Goal: Task Accomplishment & Management: Complete application form

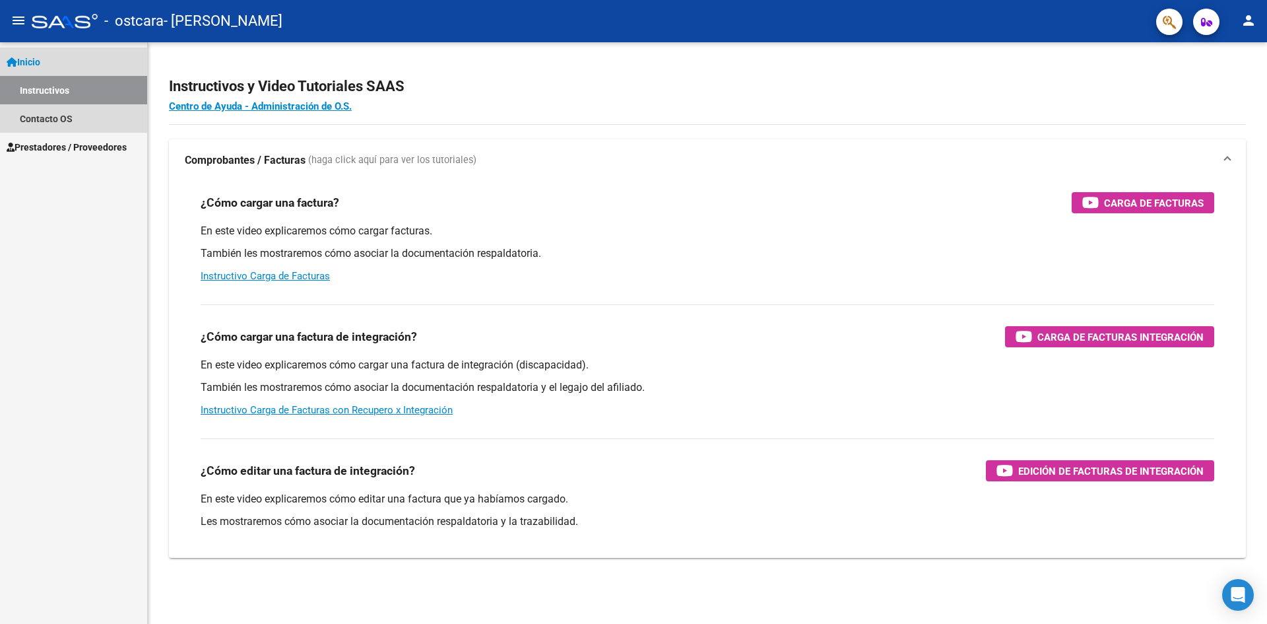
click at [67, 92] on link "Instructivos" at bounding box center [73, 90] width 147 height 28
click at [42, 140] on span "Prestadores / Proveedores" at bounding box center [67, 147] width 120 height 15
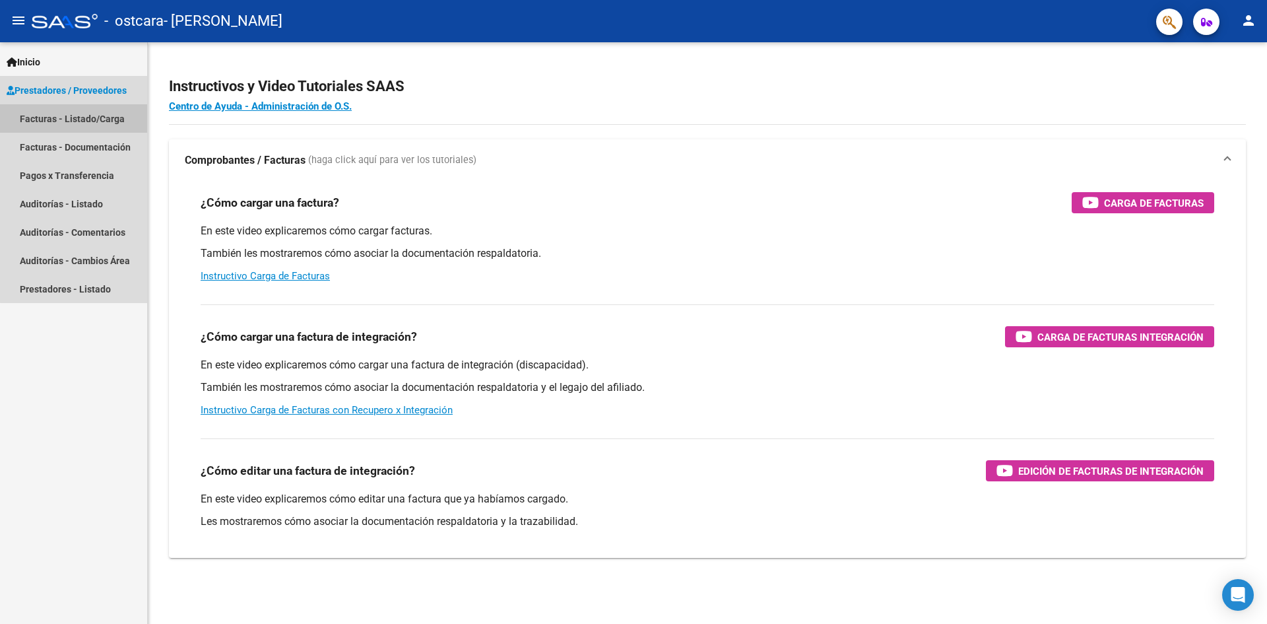
click at [86, 107] on link "Facturas - Listado/Carga" at bounding box center [73, 118] width 147 height 28
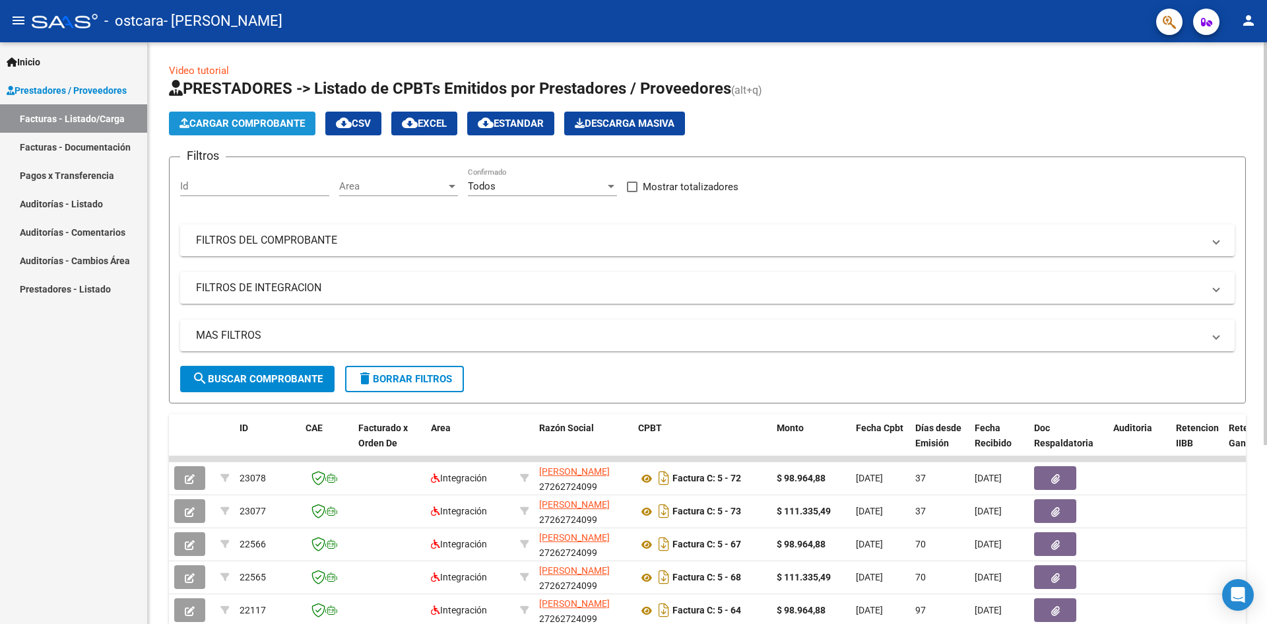
click at [288, 123] on span "Cargar Comprobante" at bounding box center [241, 123] width 125 height 12
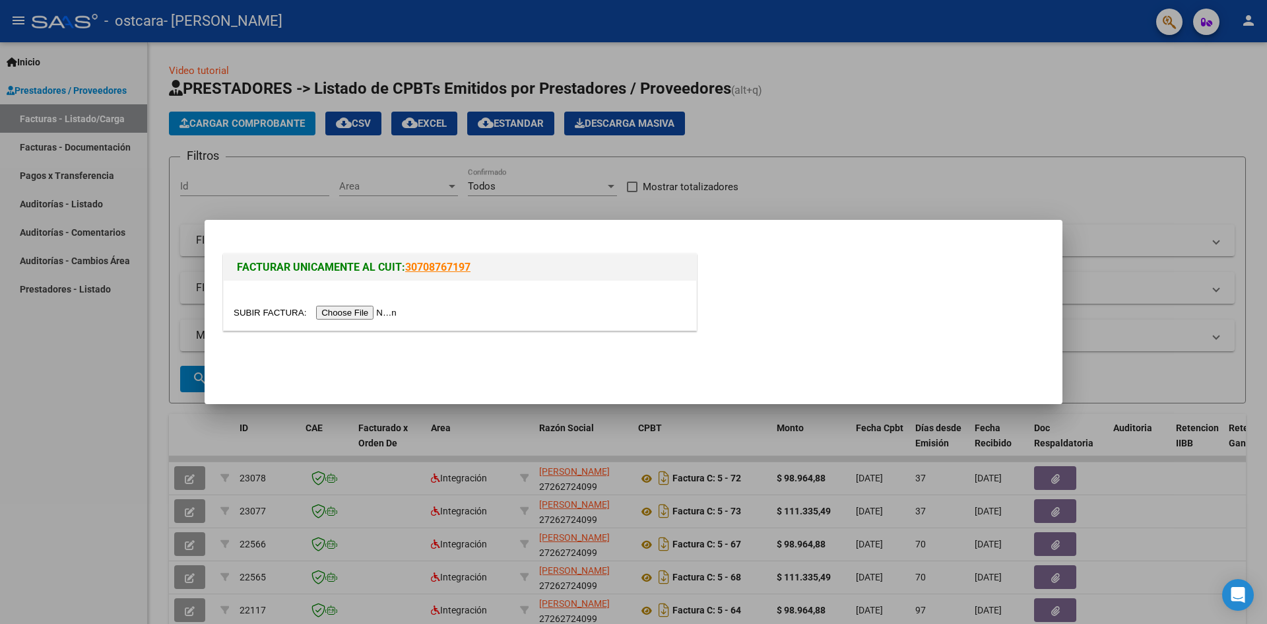
click at [385, 317] on input "file" at bounding box center [317, 313] width 167 height 14
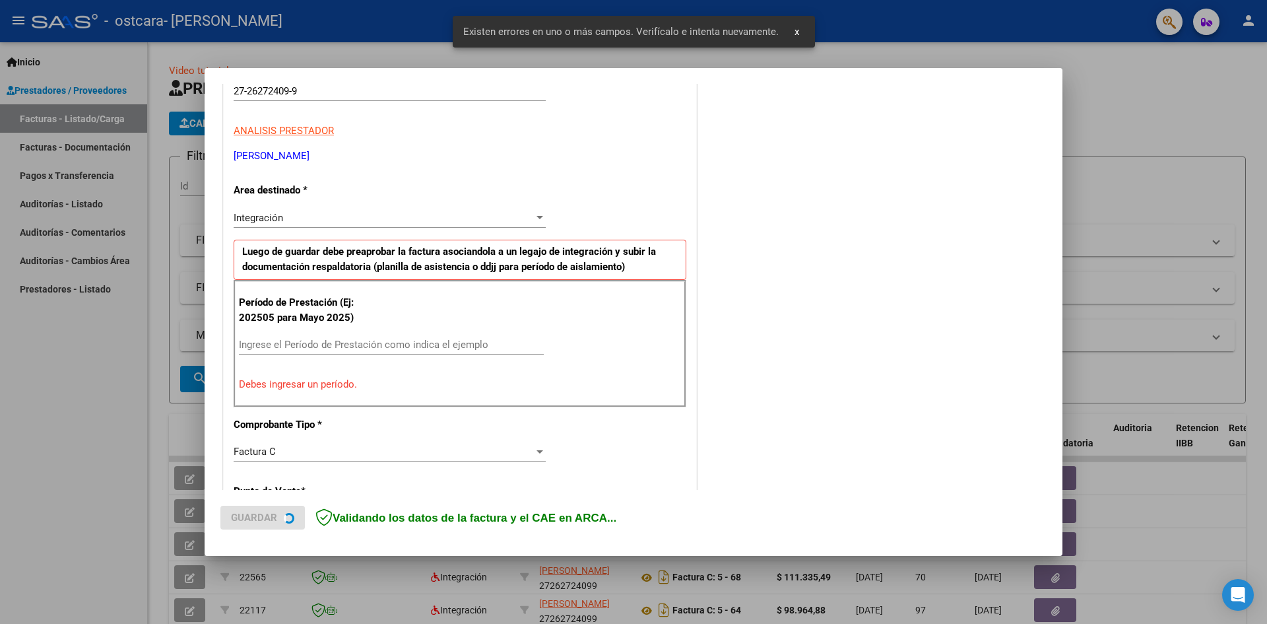
scroll to position [232, 0]
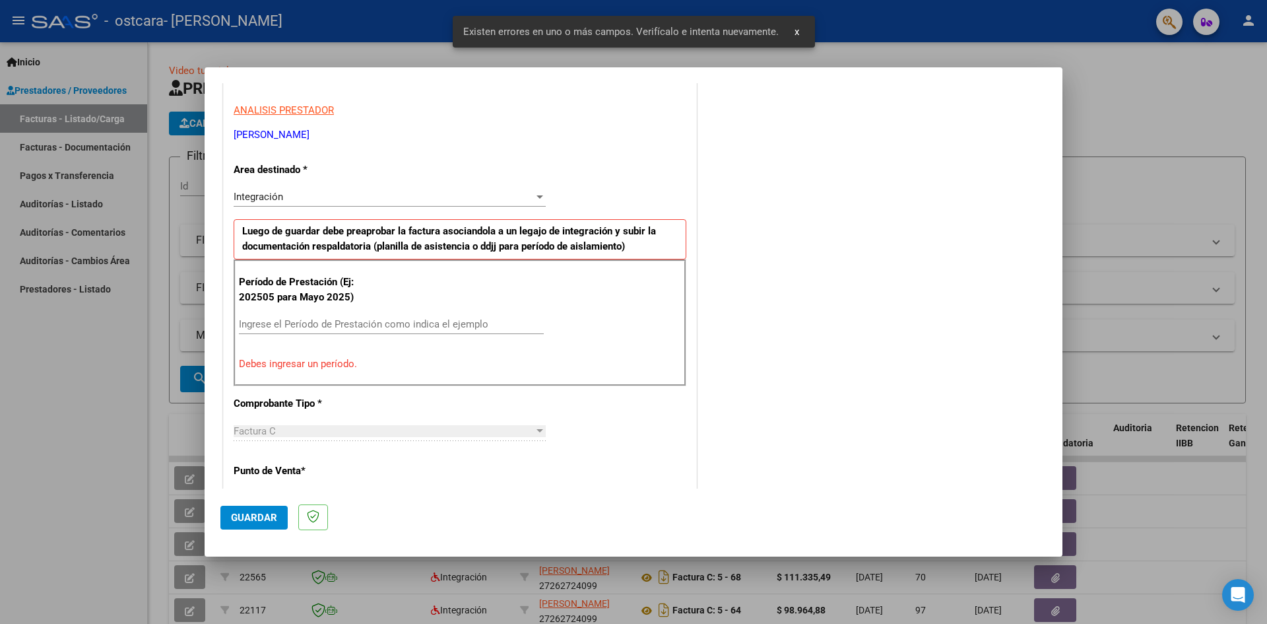
click at [297, 324] on input "Ingrese el Período de Prestación como indica el ejemplo" at bounding box center [391, 324] width 305 height 12
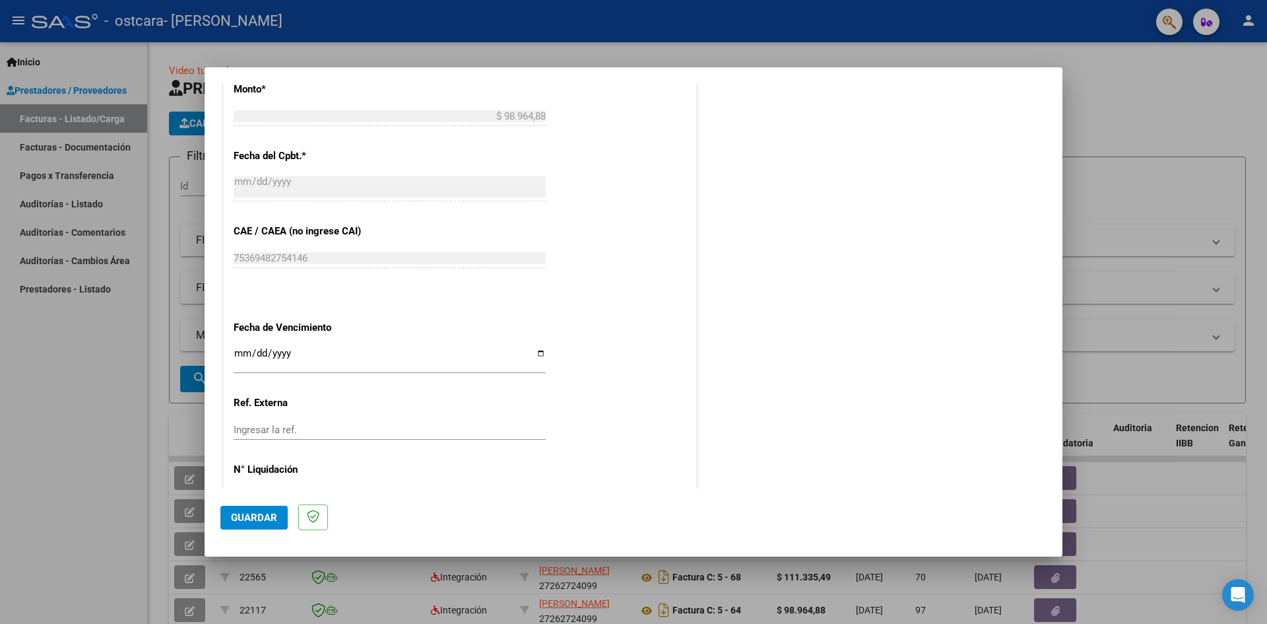
scroll to position [756, 0]
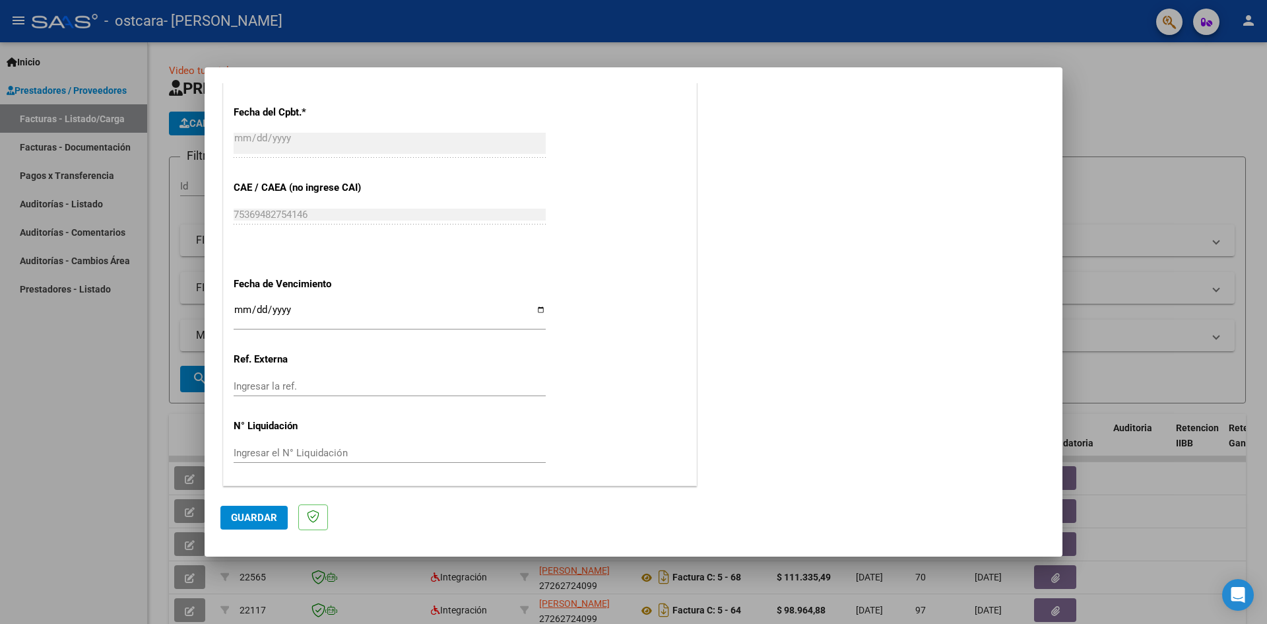
type input "202508"
click at [535, 306] on input "Ingresar la fecha" at bounding box center [390, 314] width 312 height 21
type input "[DATE]"
click at [255, 517] on span "Guardar" at bounding box center [254, 517] width 46 height 12
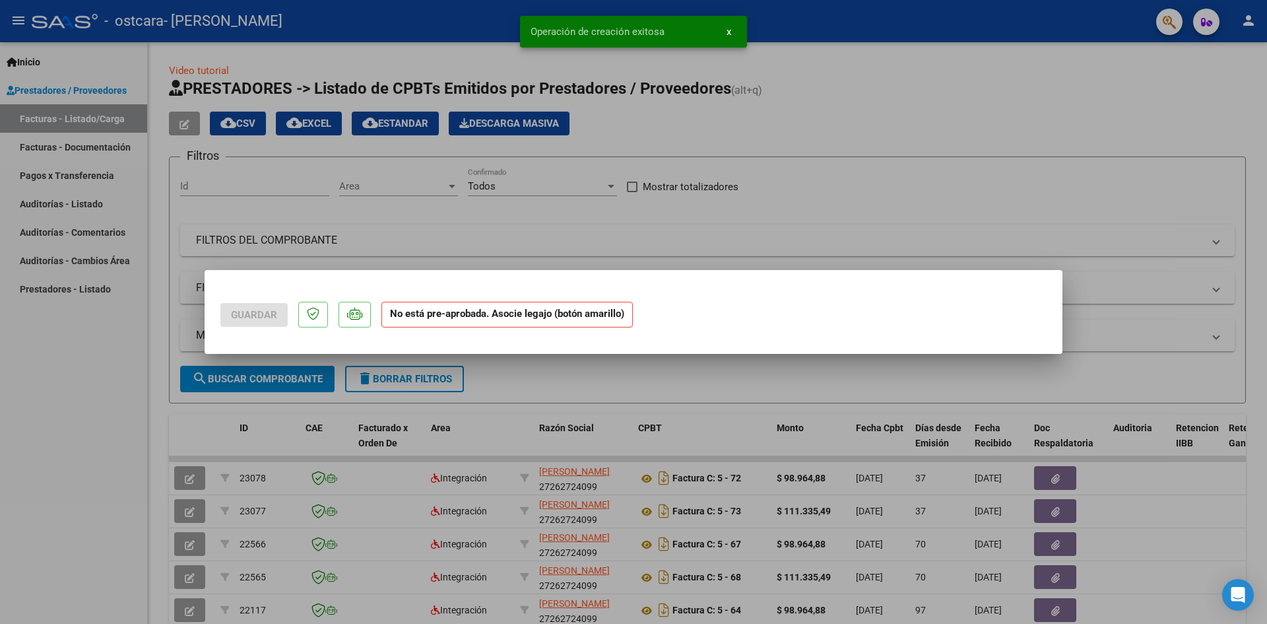
scroll to position [0, 0]
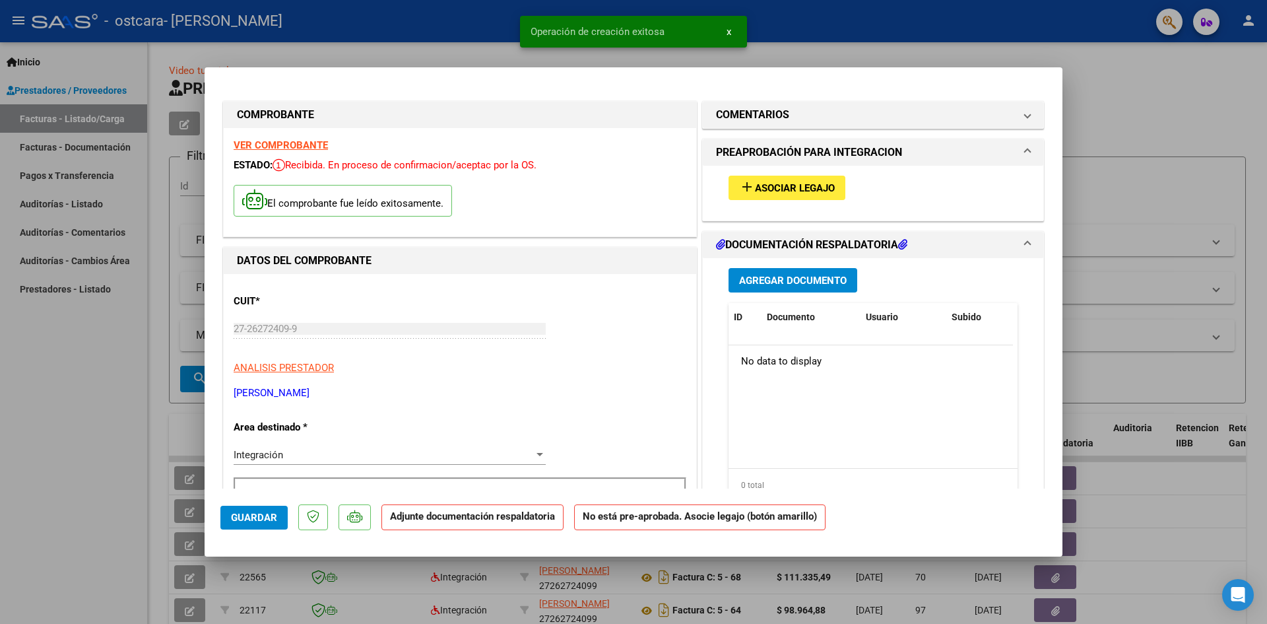
click at [800, 185] on span "Asociar Legajo" at bounding box center [795, 188] width 80 height 12
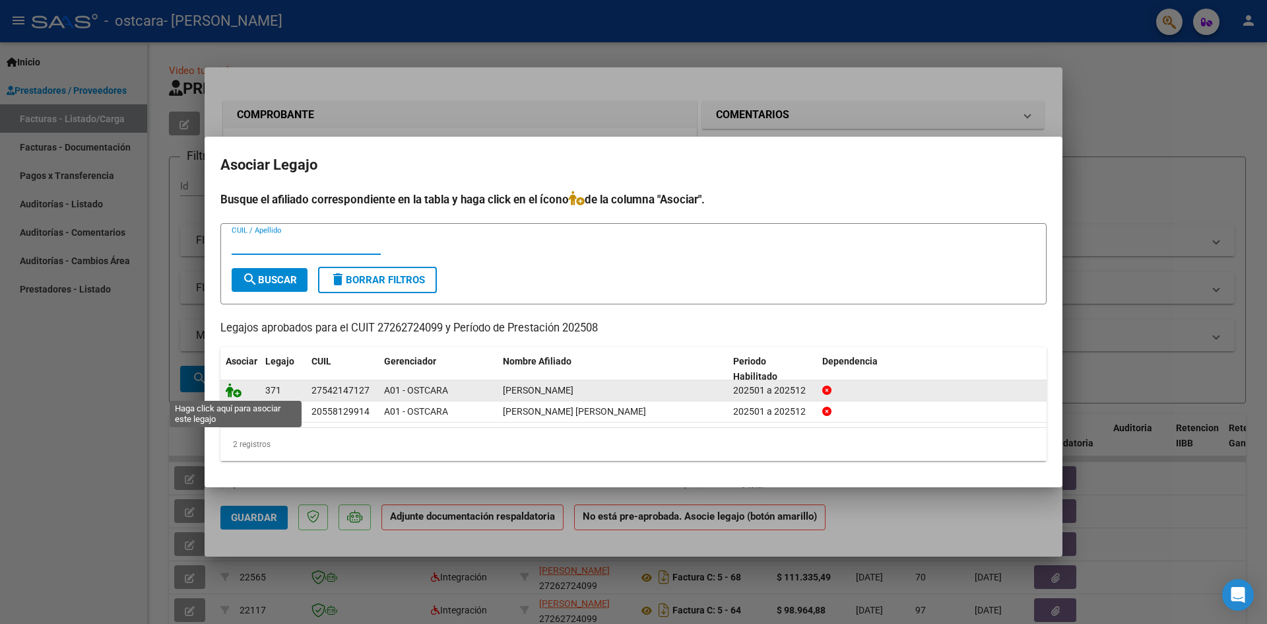
click at [232, 390] on icon at bounding box center [234, 390] width 16 height 15
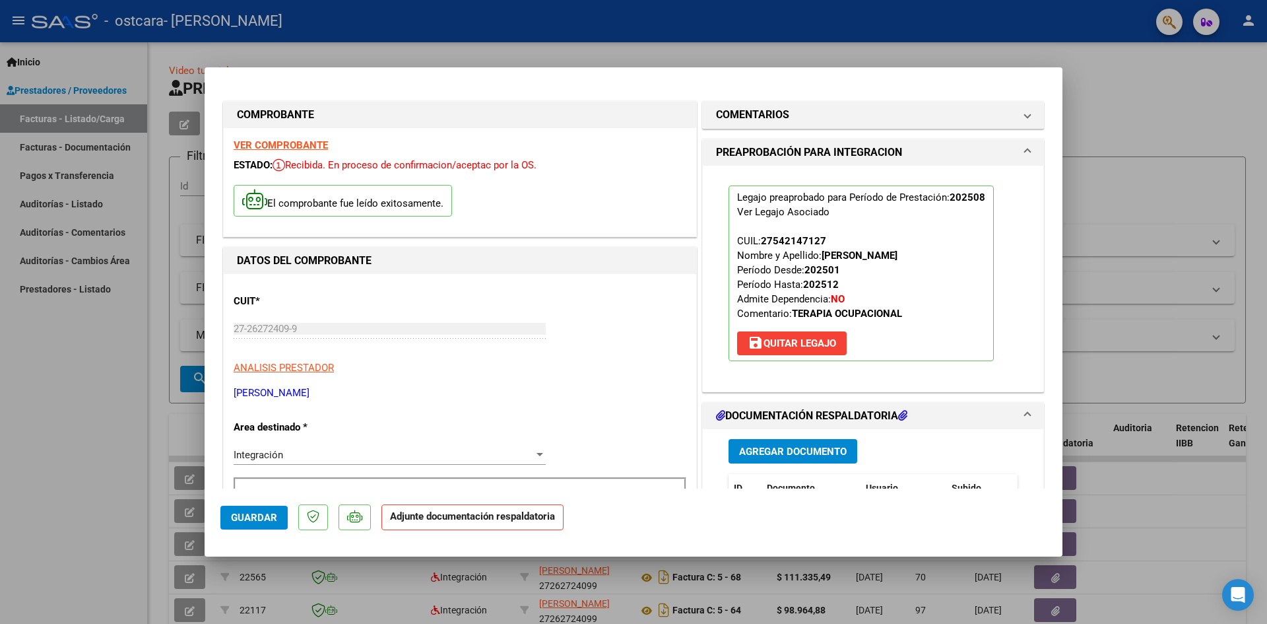
click at [813, 458] on button "Agregar Documento" at bounding box center [793, 451] width 129 height 24
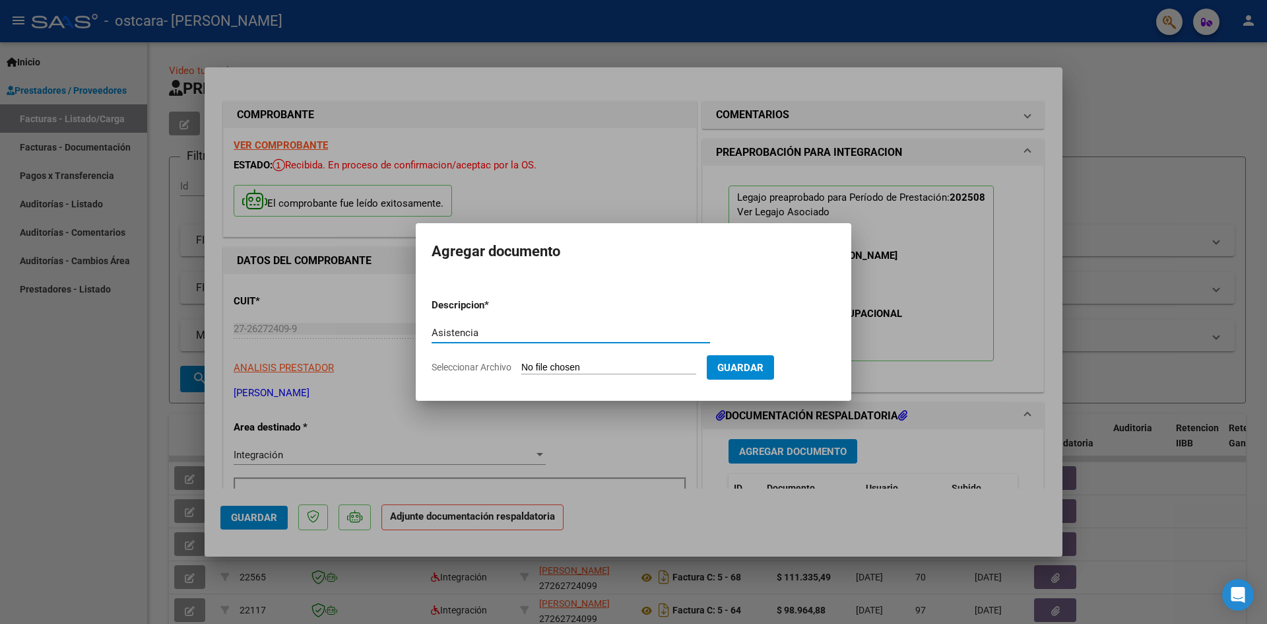
type input "Asistencia"
click at [562, 362] on input "Seleccionar Archivo" at bounding box center [608, 368] width 175 height 13
type input "C:\fakepath\Asistencia Morena.pdf"
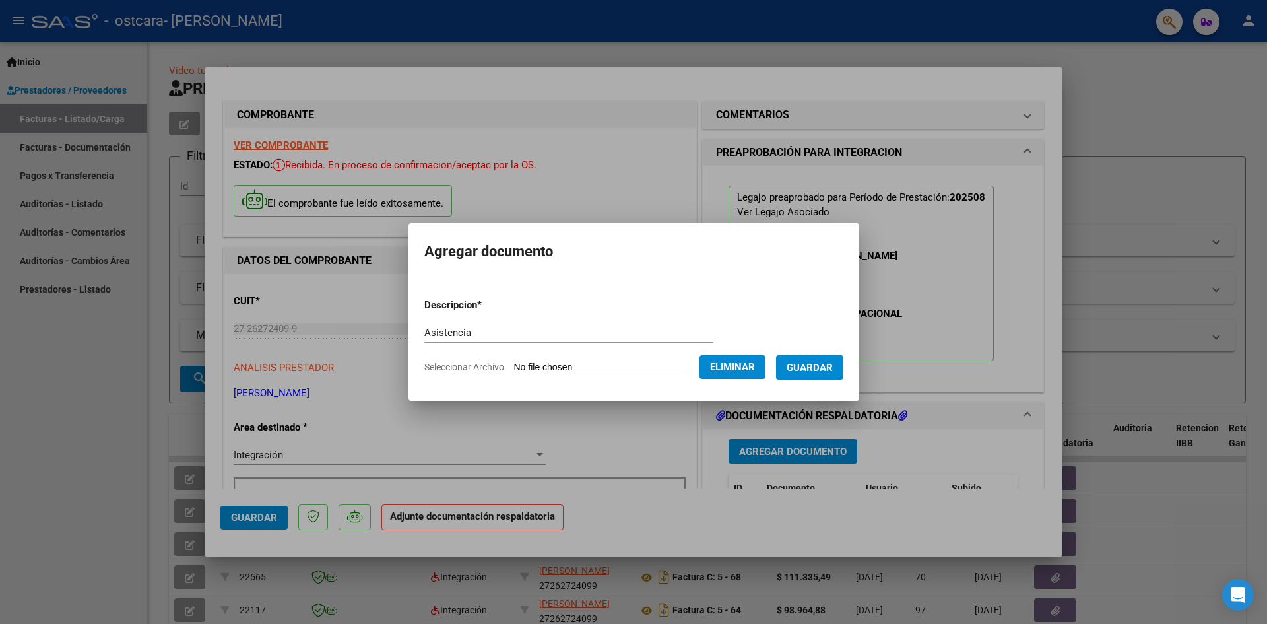
click at [818, 371] on button "Guardar" at bounding box center [809, 367] width 67 height 24
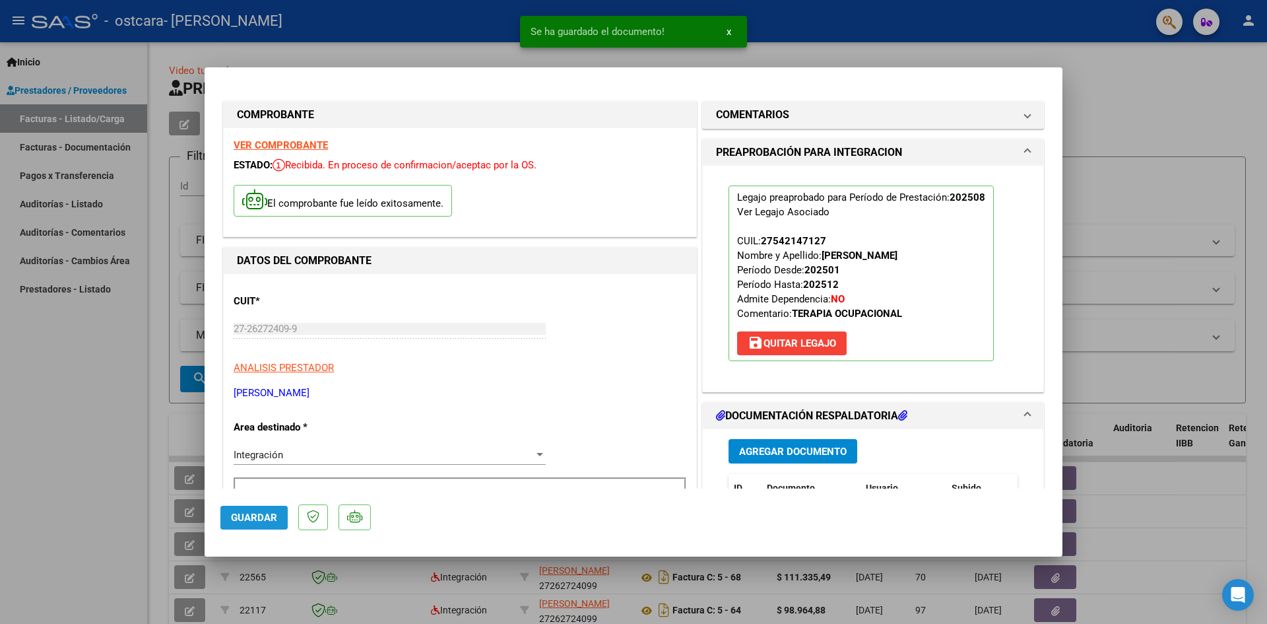
click at [259, 517] on span "Guardar" at bounding box center [254, 517] width 46 height 12
click at [26, 432] on div at bounding box center [633, 312] width 1267 height 624
type input "$ 0,00"
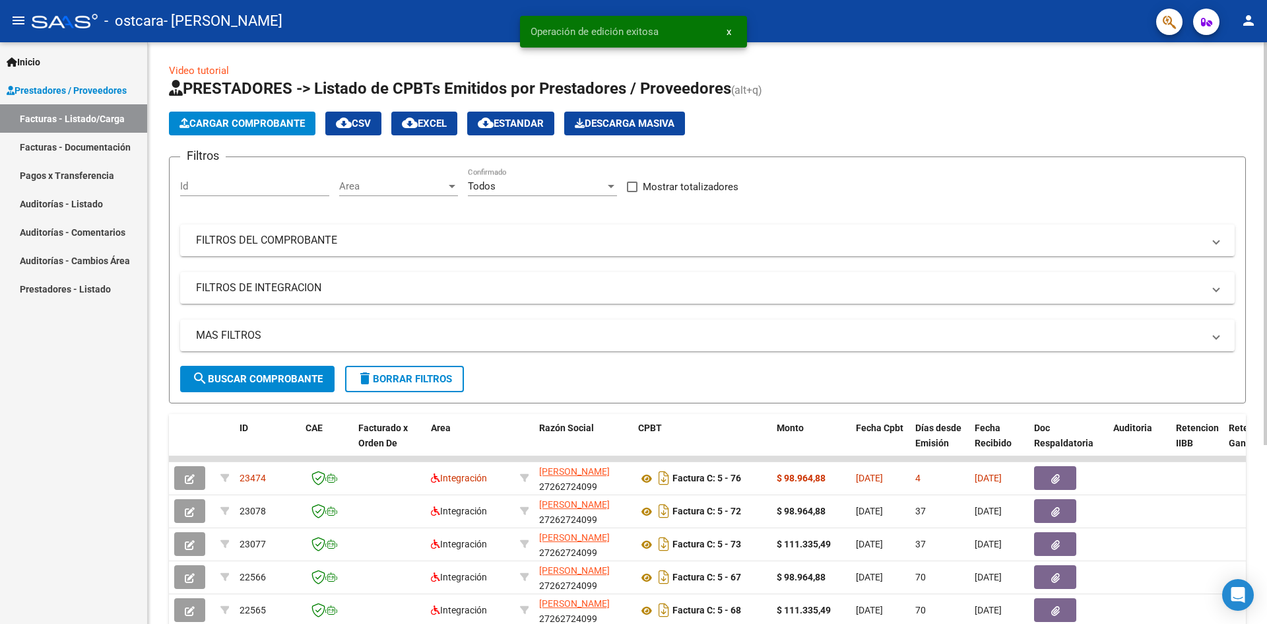
click at [232, 127] on span "Cargar Comprobante" at bounding box center [241, 123] width 125 height 12
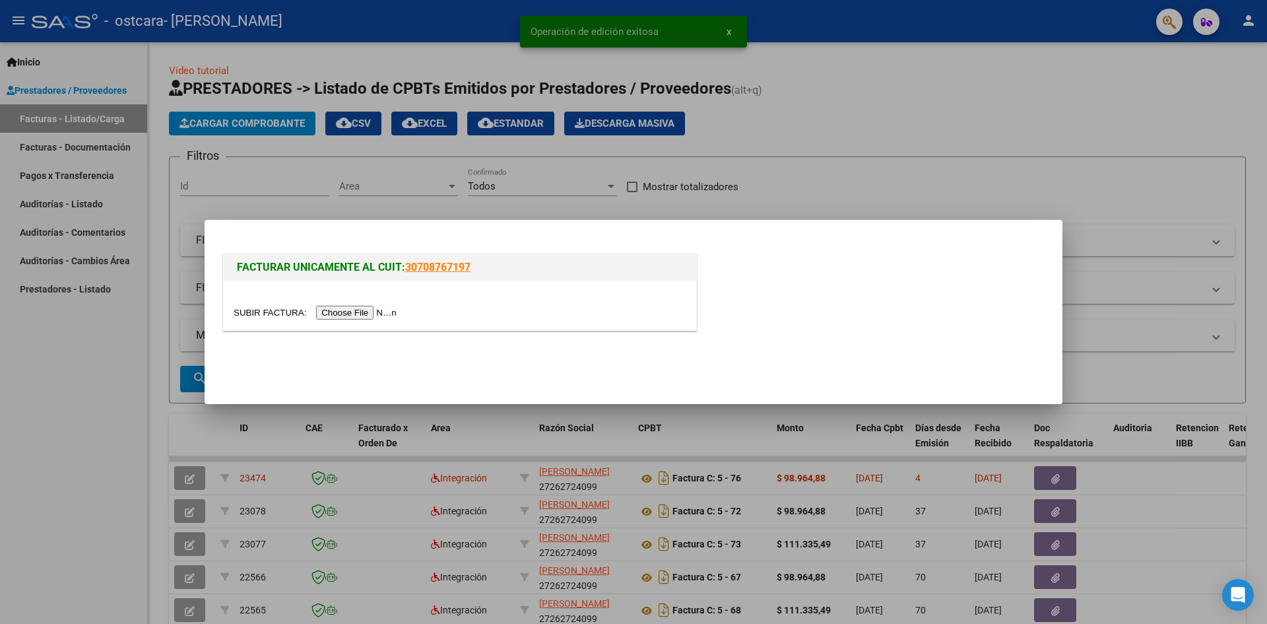
click at [358, 312] on input "file" at bounding box center [317, 313] width 167 height 14
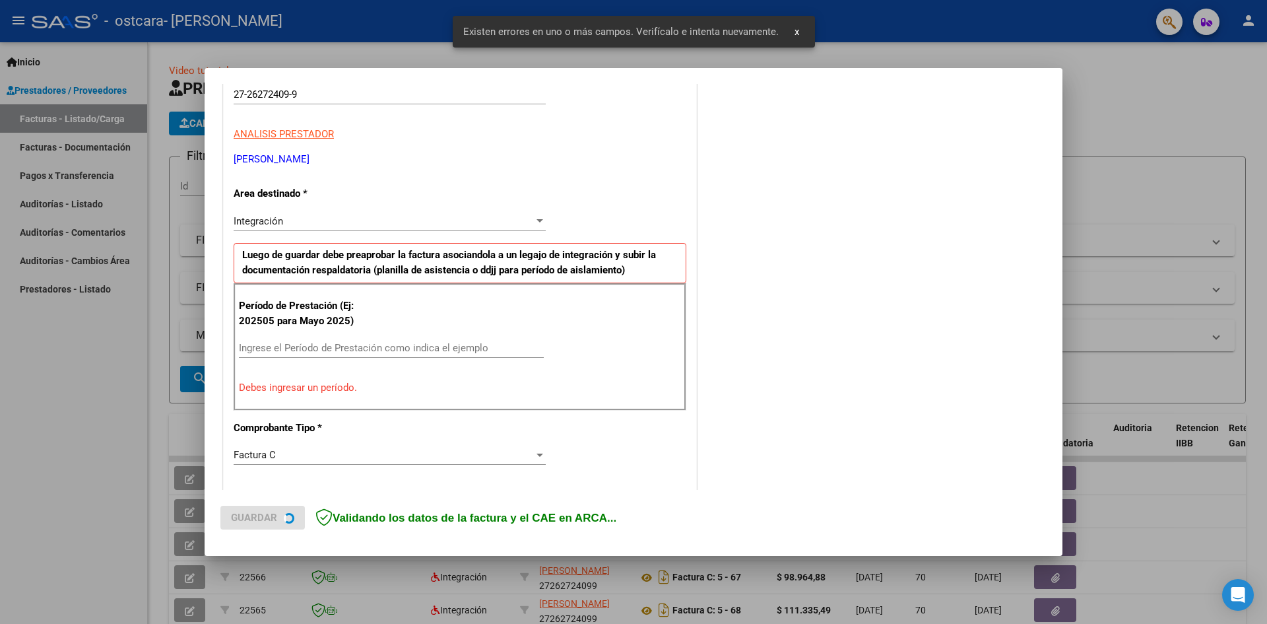
scroll to position [232, 0]
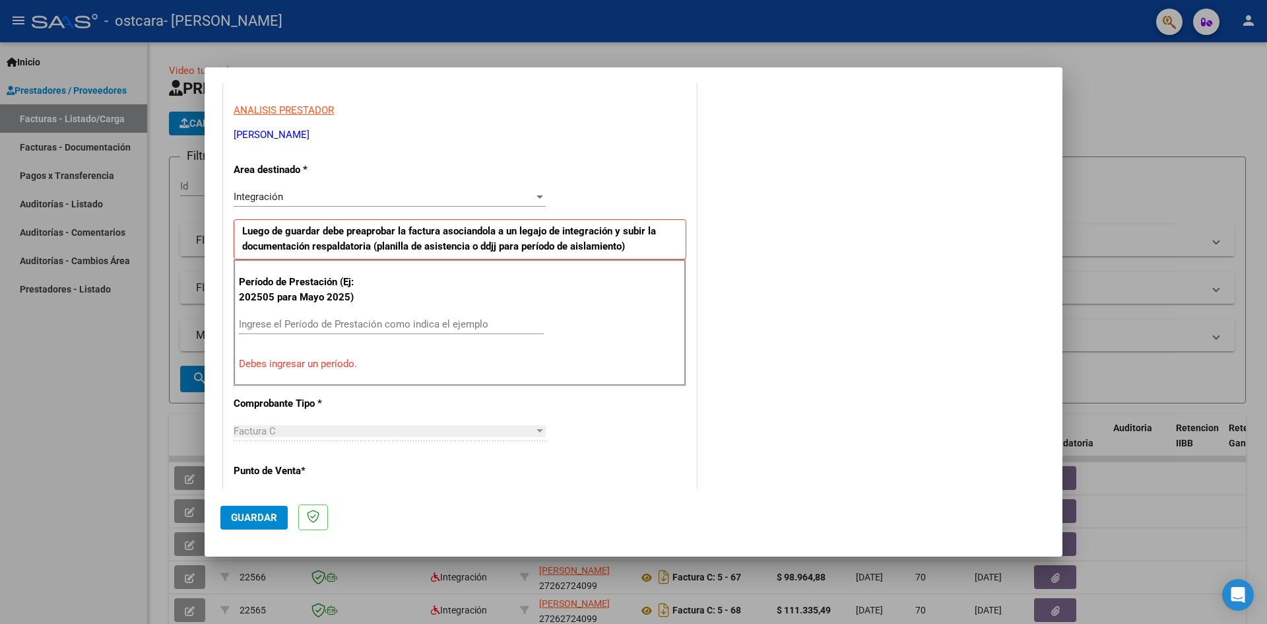
drag, startPoint x: 317, startPoint y: 327, endPoint x: 345, endPoint y: 323, distance: 28.0
click at [317, 327] on input "Ingrese el Período de Prestación como indica el ejemplo" at bounding box center [391, 324] width 305 height 12
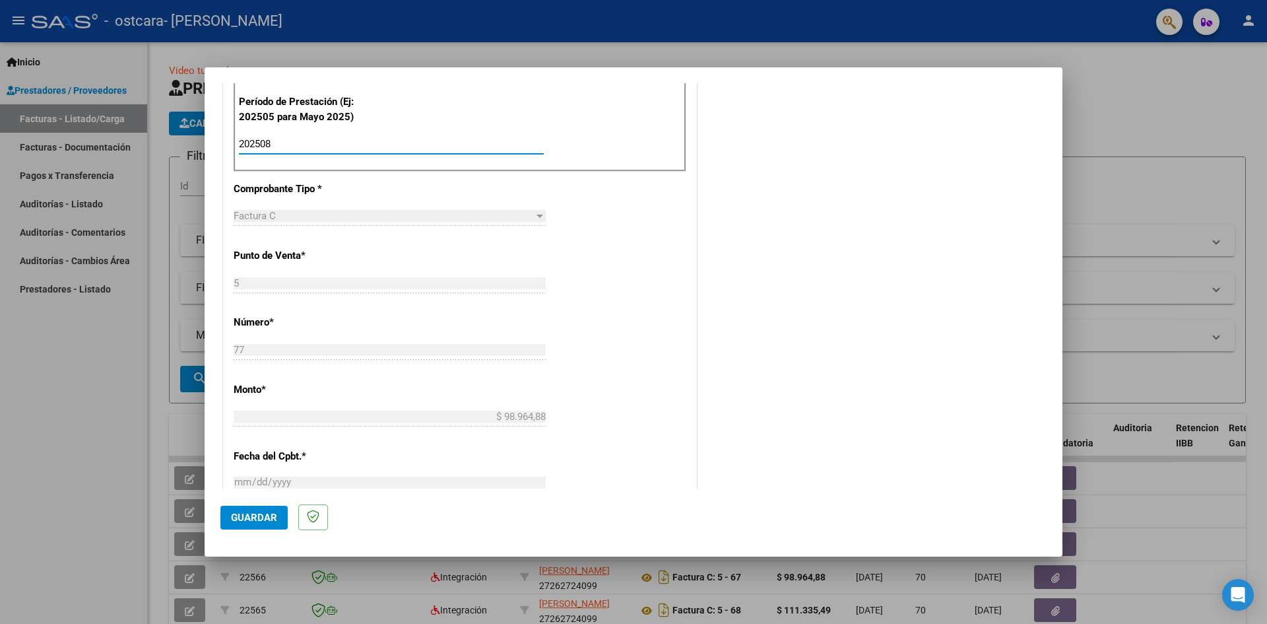
scroll to position [430, 0]
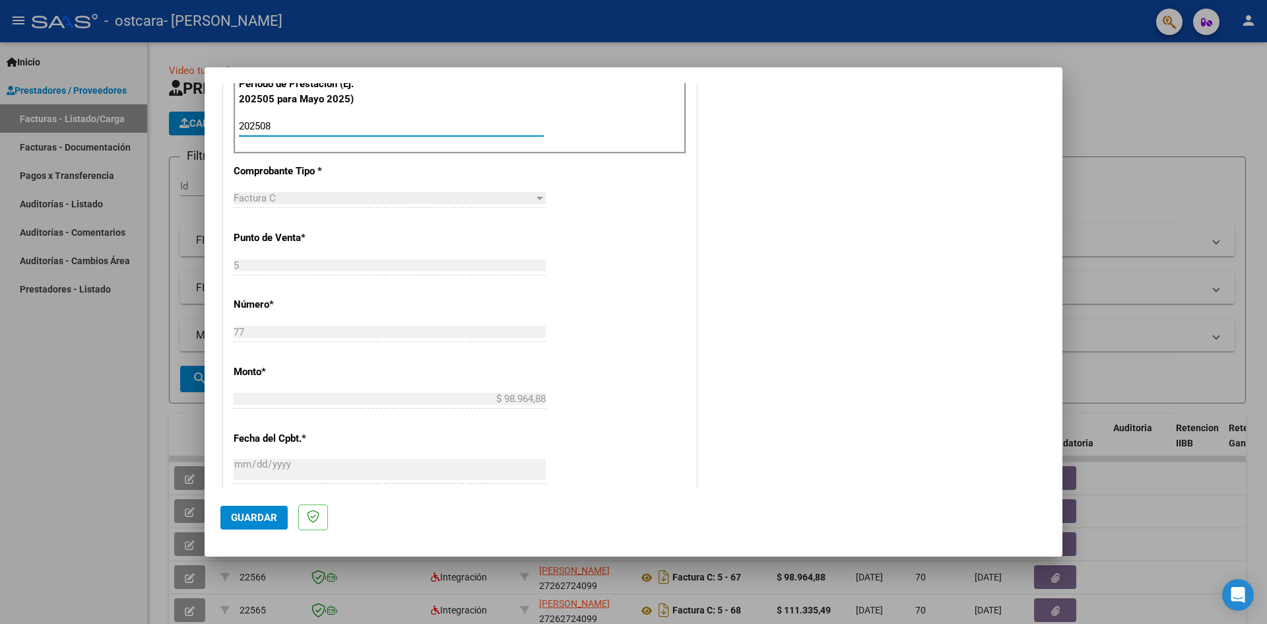
type input "202508"
click at [266, 515] on span "Guardar" at bounding box center [254, 517] width 46 height 12
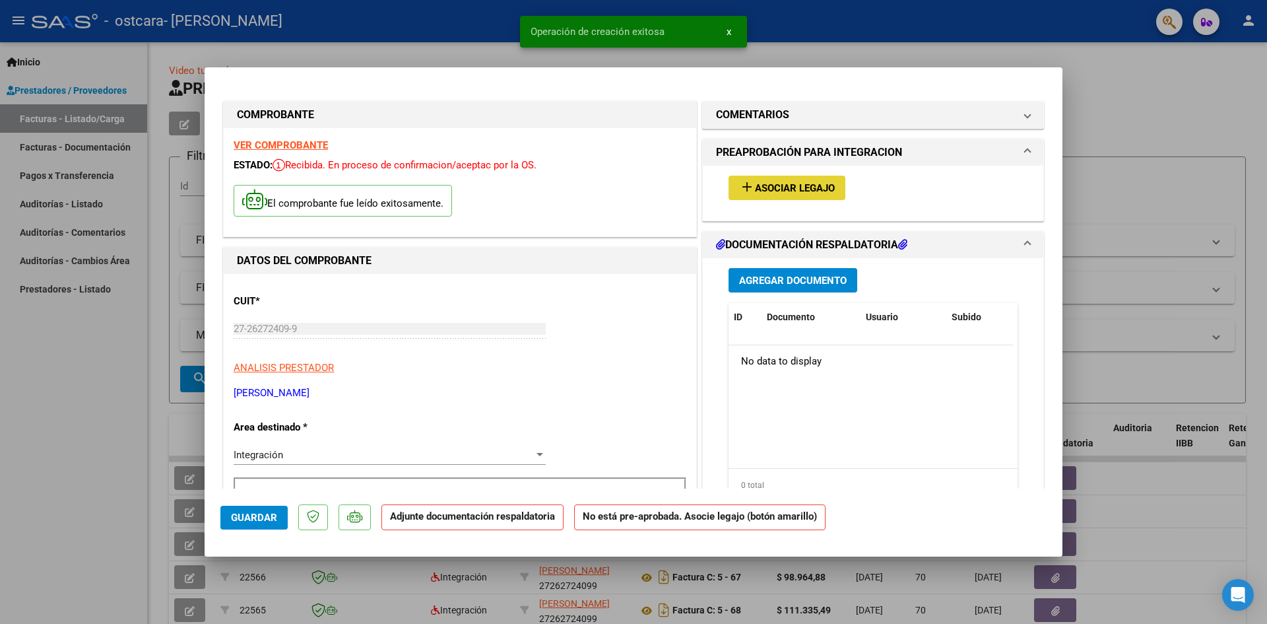
click at [771, 188] on span "Asociar Legajo" at bounding box center [795, 188] width 80 height 12
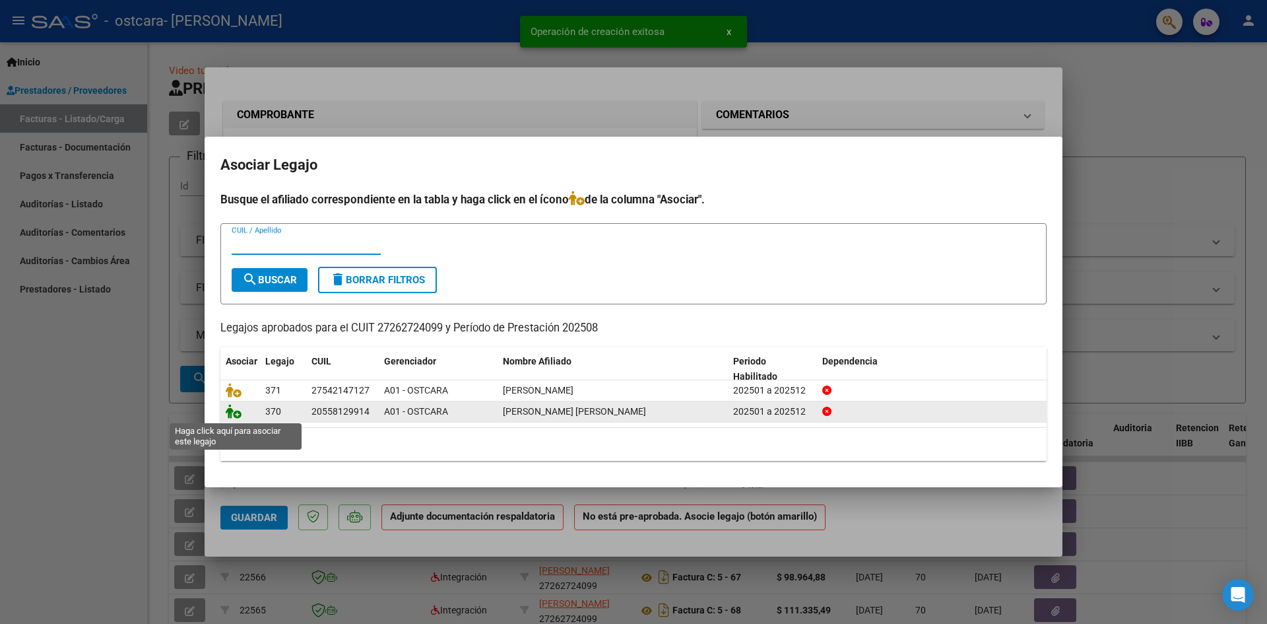
click at [235, 411] on icon at bounding box center [234, 411] width 16 height 15
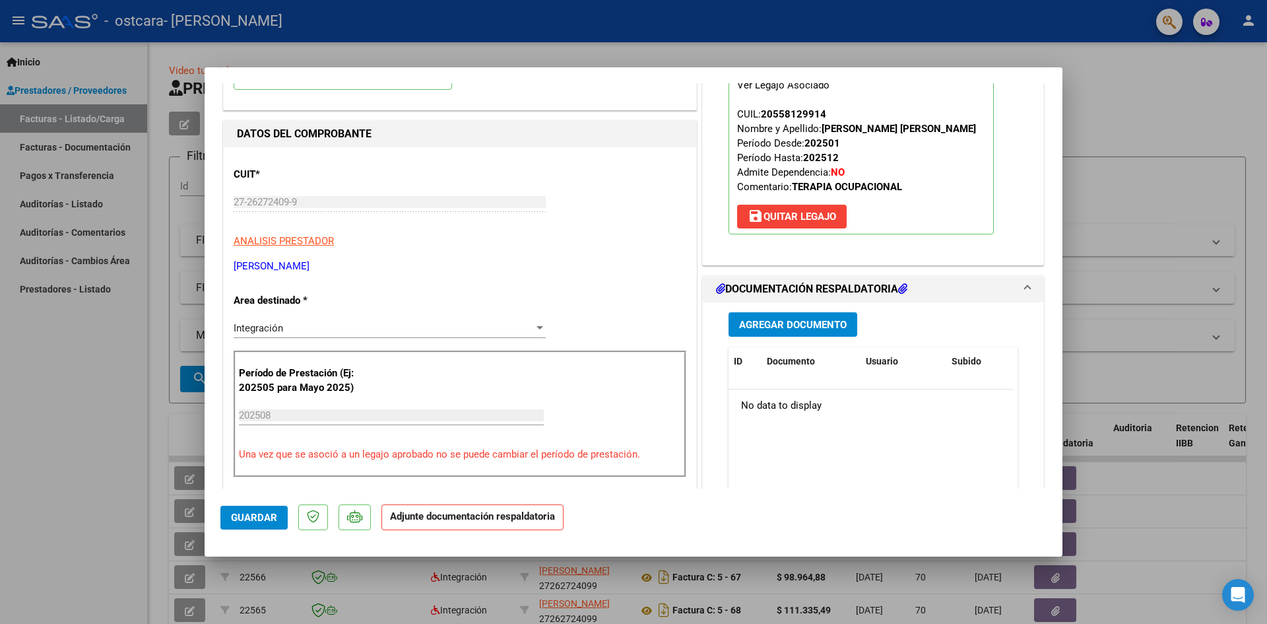
scroll to position [132, 0]
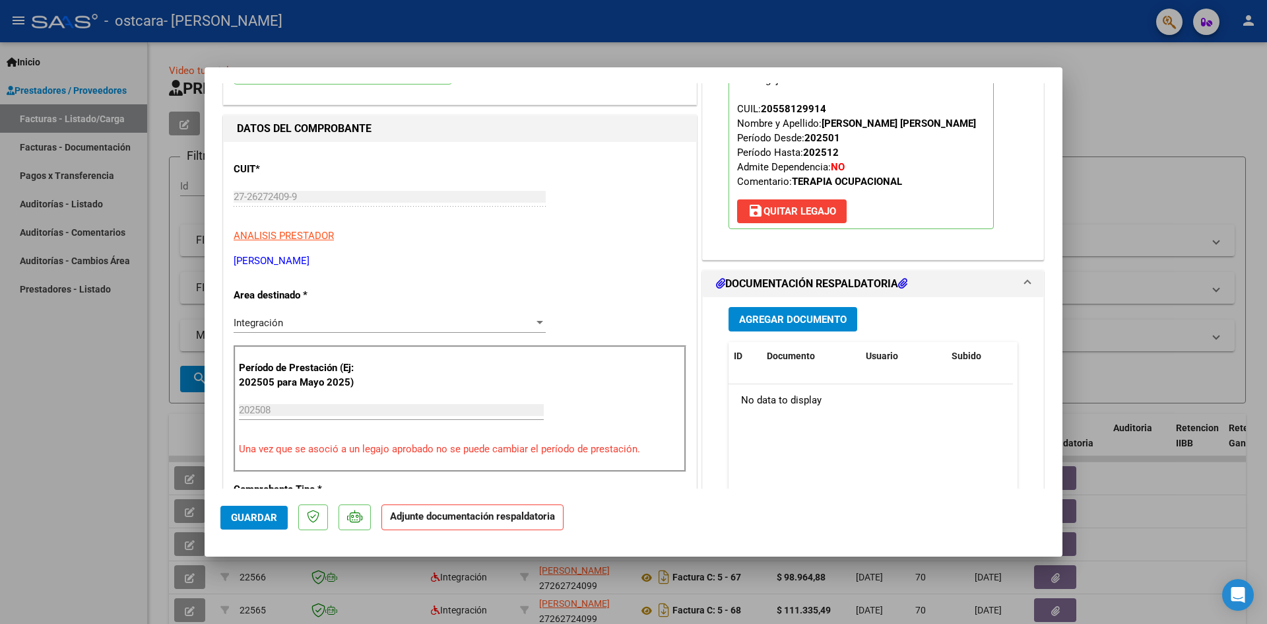
click at [811, 324] on span "Agregar Documento" at bounding box center [793, 319] width 108 height 12
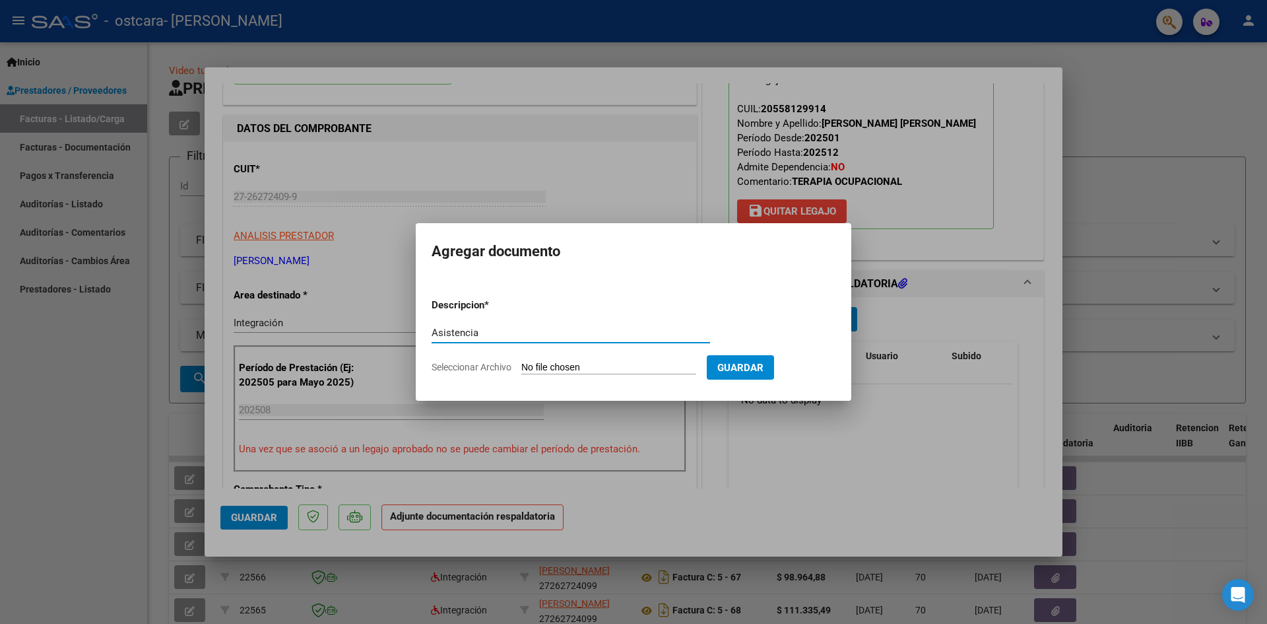
type input "Asistencia"
click at [548, 370] on input "Seleccionar Archivo" at bounding box center [608, 368] width 175 height 13
type input "C:\fakepath\Asistencia [PERSON_NAME].pdf"
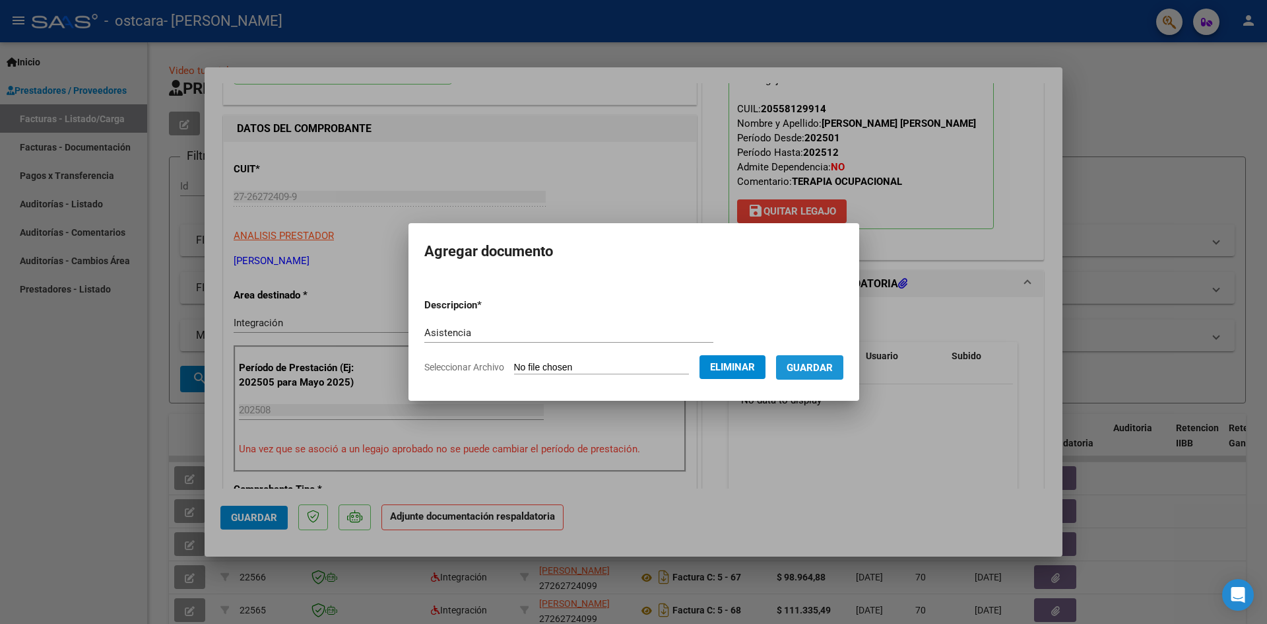
click at [833, 368] on span "Guardar" at bounding box center [810, 368] width 46 height 12
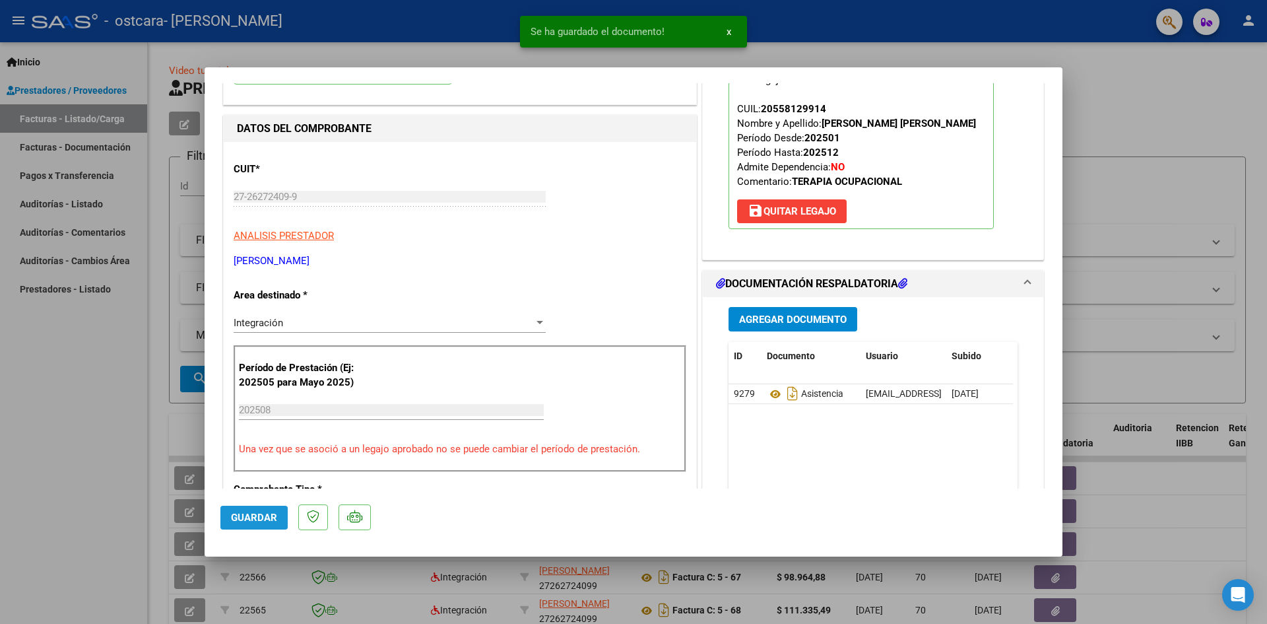
click at [253, 516] on span "Guardar" at bounding box center [254, 517] width 46 height 12
click at [227, 509] on button "Guardar" at bounding box center [253, 517] width 67 height 24
click at [84, 420] on div at bounding box center [633, 312] width 1267 height 624
type input "$ 0,00"
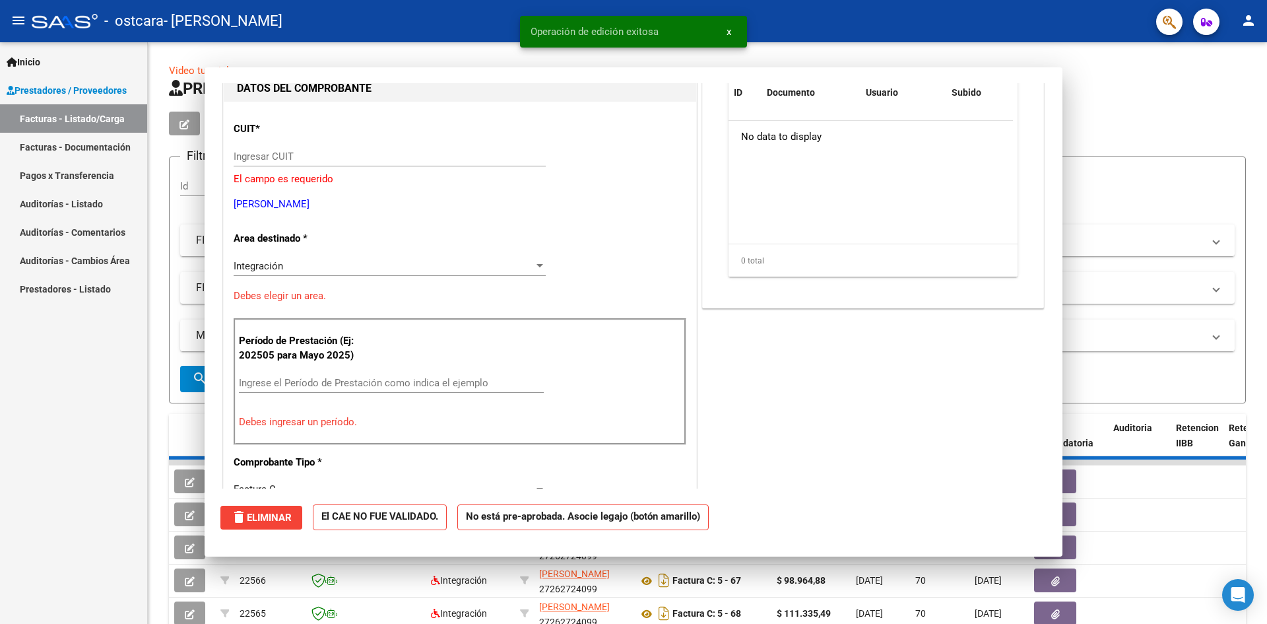
scroll to position [140, 0]
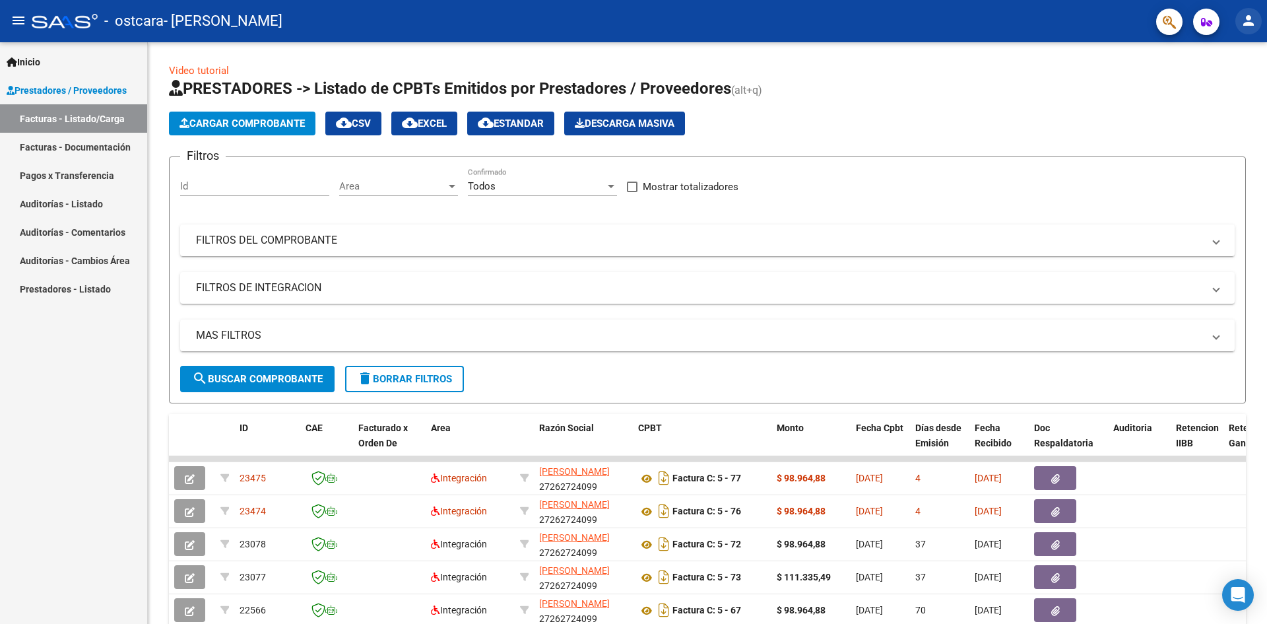
click at [1249, 22] on mat-icon "person" at bounding box center [1249, 21] width 16 height 16
click at [1208, 90] on button "exit_to_app Salir" at bounding box center [1221, 87] width 81 height 32
